Goal: Transaction & Acquisition: Purchase product/service

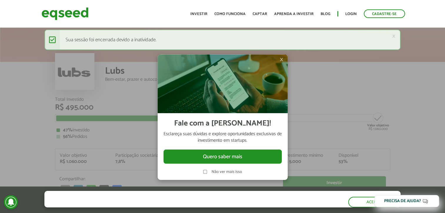
click at [280, 58] on span "×" at bounding box center [282, 59] width 4 height 7
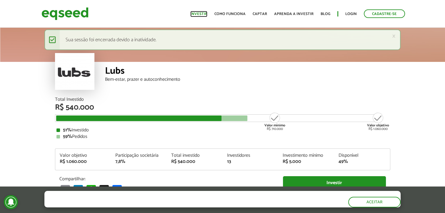
click at [203, 13] on link "Investir" at bounding box center [198, 14] width 17 height 4
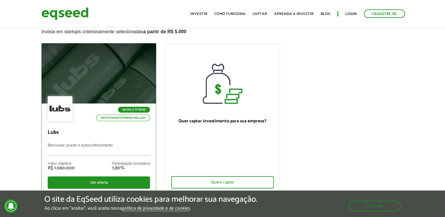
scroll to position [59, 0]
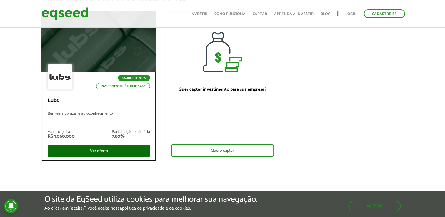
click at [95, 152] on div "Ver oferta" at bounding box center [99, 151] width 102 height 12
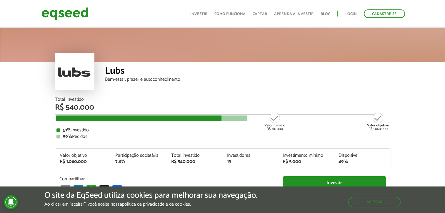
scroll to position [59, 0]
